Goal: Task Accomplishment & Management: Manage account settings

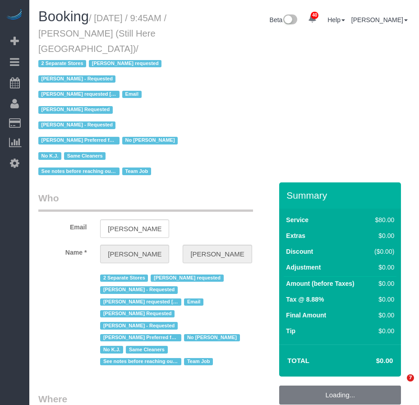
select select "NY"
select select "string:stripe-pm_1Oyz8t4VGloSiKo71skqOF54"
select select "60"
select select "number:89"
select select "number:90"
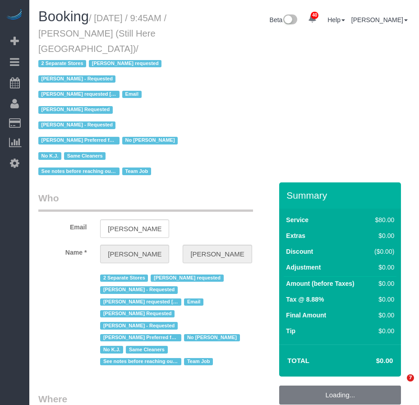
select select "number:15"
select select "number:5"
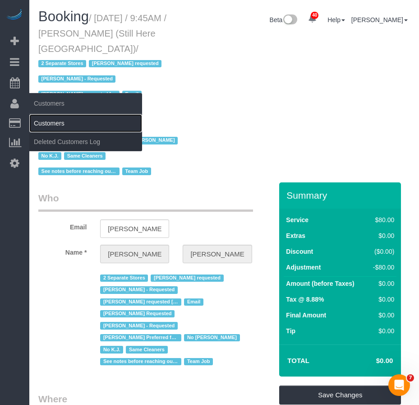
click at [56, 121] on link "Customers" at bounding box center [85, 123] width 113 height 18
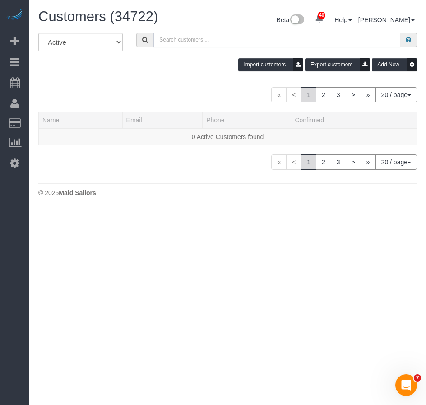
click at [164, 38] on input "text" at bounding box center [276, 40] width 247 height 14
paste input "Alexandra Shinder"
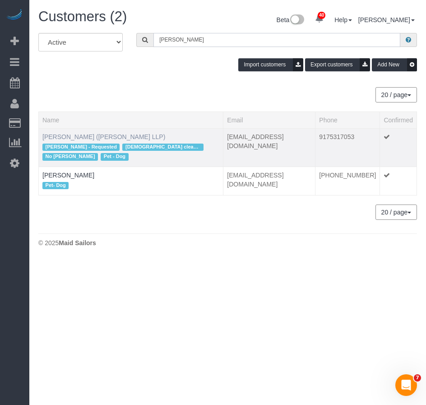
type input "Alexandra Shinder"
click at [112, 137] on link "Alexandra Shinder (Constantine Cannon LLP)" at bounding box center [103, 136] width 123 height 7
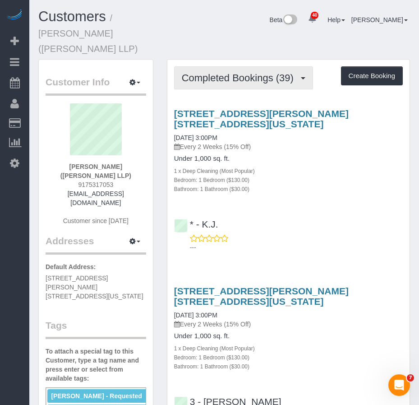
click at [227, 72] on span "Completed Bookings (39)" at bounding box center [240, 77] width 116 height 11
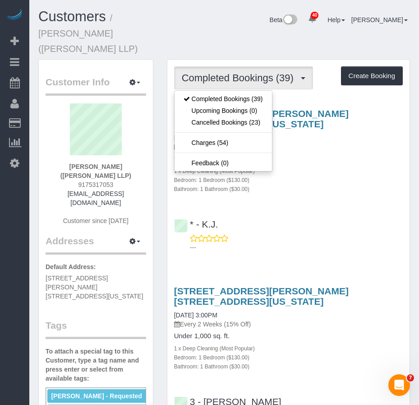
click at [312, 175] on div "Bedroom: 1 Bedroom ($130.00)" at bounding box center [288, 179] width 229 height 9
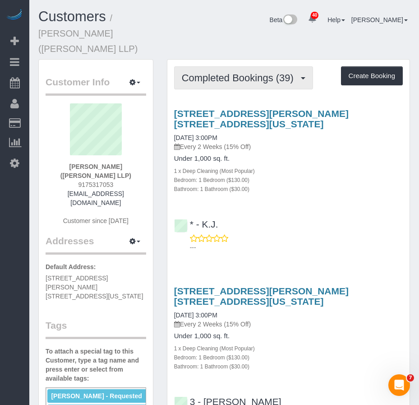
click at [200, 72] on span "Completed Bookings (39)" at bounding box center [240, 77] width 116 height 11
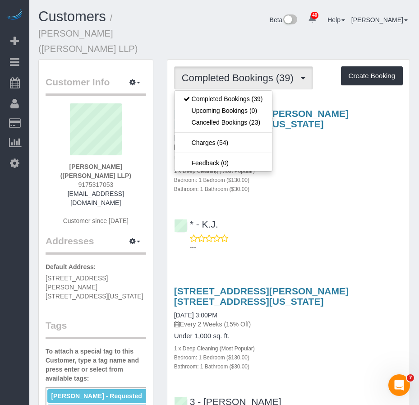
click at [293, 175] on div "Bedroom: 1 Bedroom ($130.00)" at bounding box center [288, 179] width 229 height 9
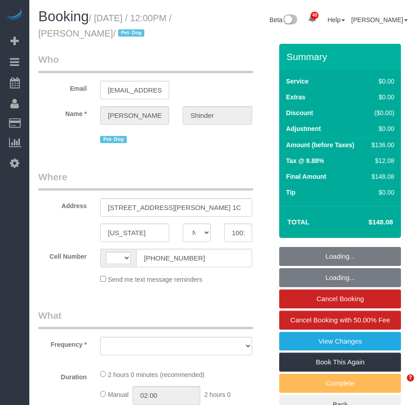
select select "NY"
select select "object:572"
select select "string:stripe-pm_1Pyf034VGloSiKo7q90DMxe6"
select select "number:89"
select select "number:90"
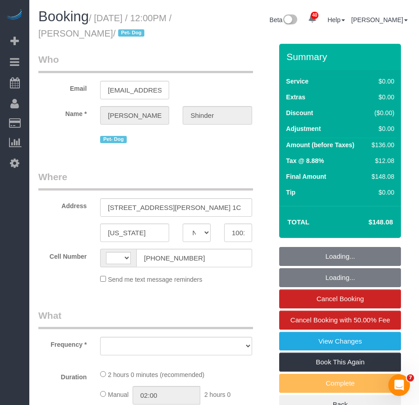
select select "number:13"
select select "number:5"
select select "string:[GEOGRAPHIC_DATA]"
select select "1"
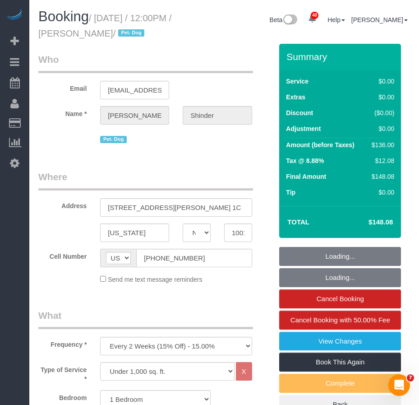
select select "spot1"
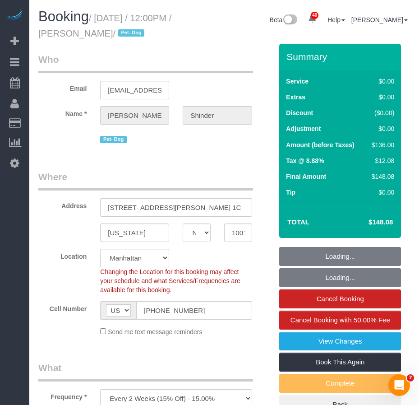
select select "object:1514"
select select "1"
select select "spot41"
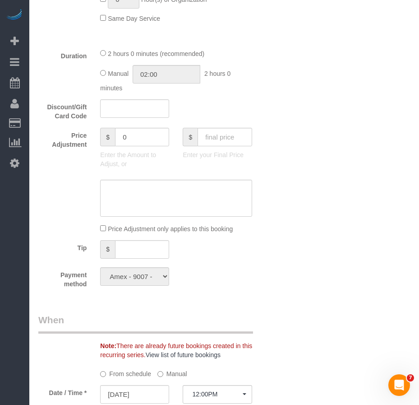
scroll to position [677, 0]
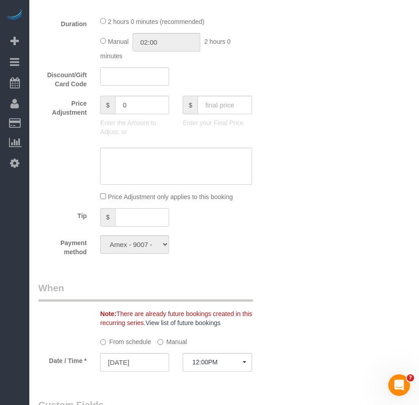
click at [127, 227] on input "text" at bounding box center [142, 217] width 54 height 19
type input "20"
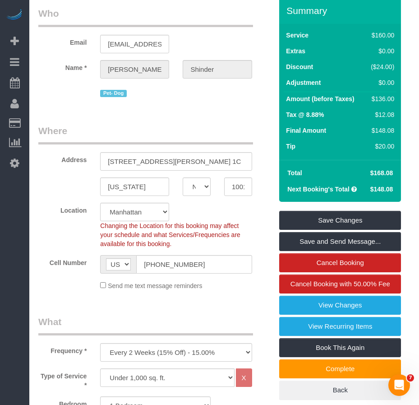
scroll to position [45, 0]
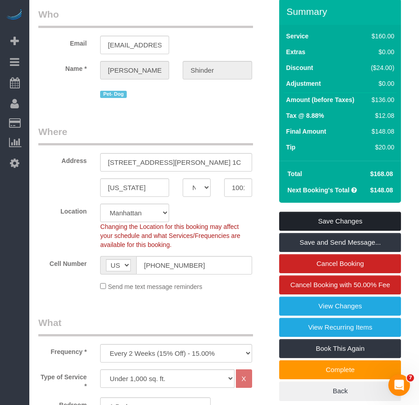
click at [324, 231] on link "Save Changes" at bounding box center [340, 221] width 122 height 19
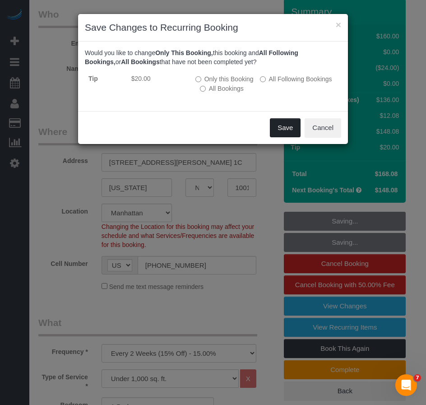
click at [281, 129] on button "Save" at bounding box center [285, 127] width 31 height 19
